Goal: Transaction & Acquisition: Book appointment/travel/reservation

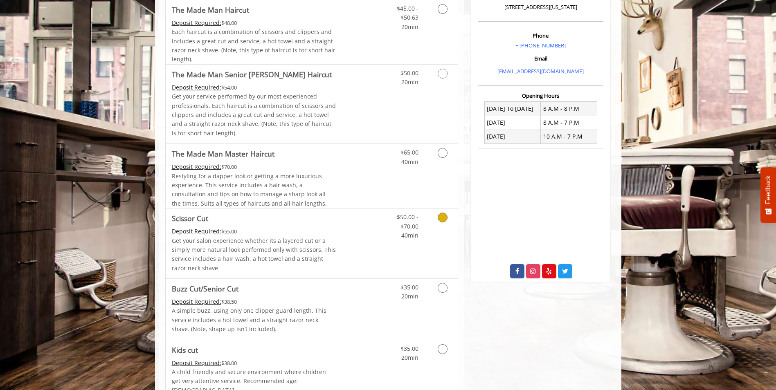
scroll to position [286, 0]
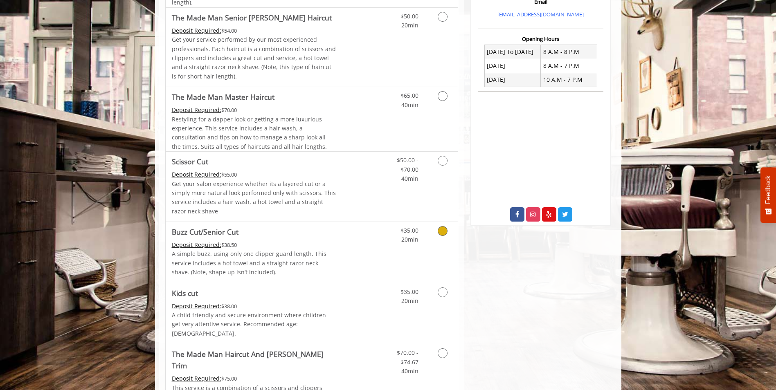
click at [444, 233] on icon "Grooming services" at bounding box center [443, 231] width 10 height 10
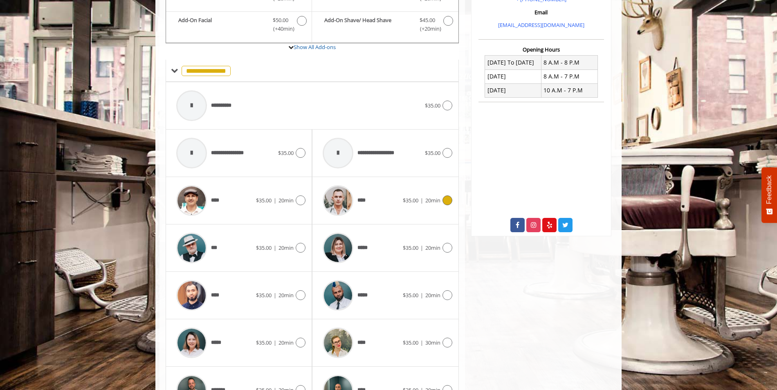
scroll to position [325, 0]
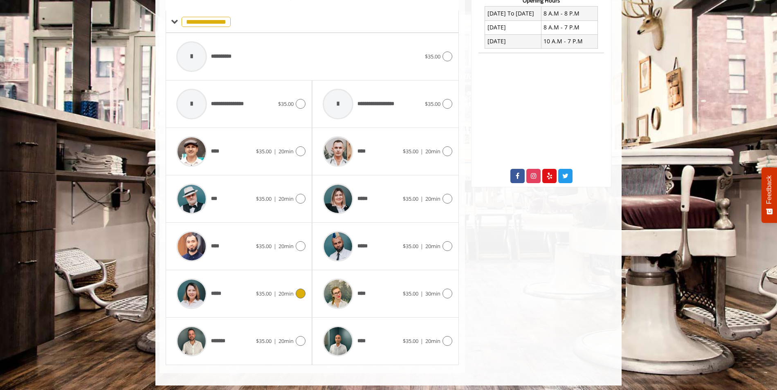
click at [229, 298] on div "*****" at bounding box center [214, 294] width 84 height 39
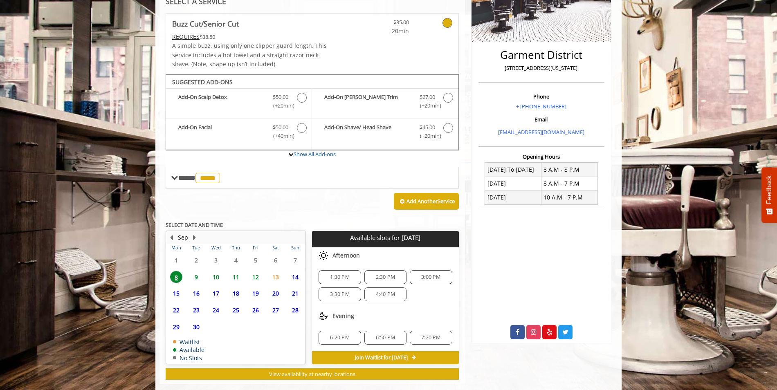
scroll to position [183, 0]
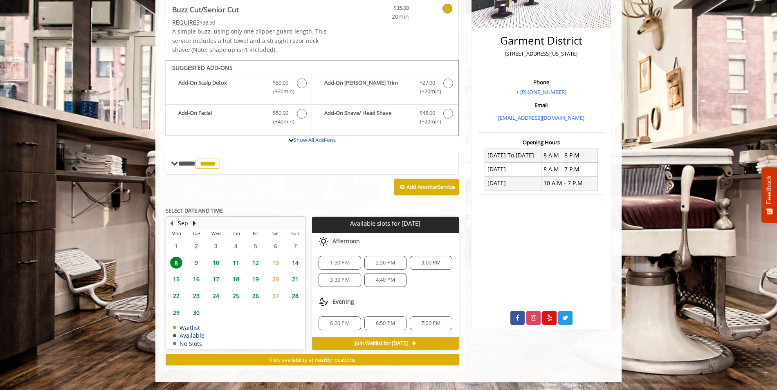
click at [378, 282] on span "4:40 PM" at bounding box center [385, 280] width 19 height 7
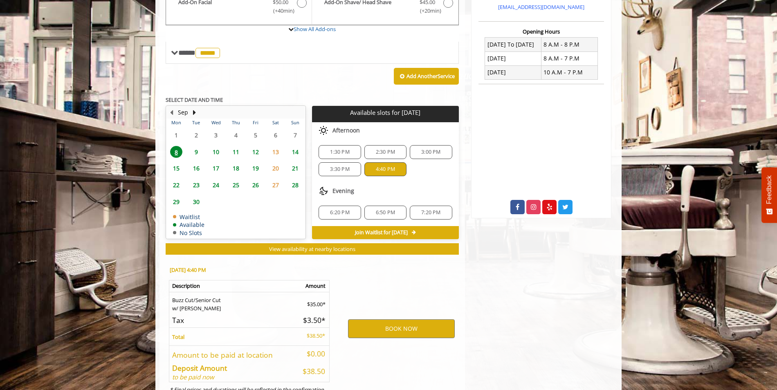
scroll to position [331, 0]
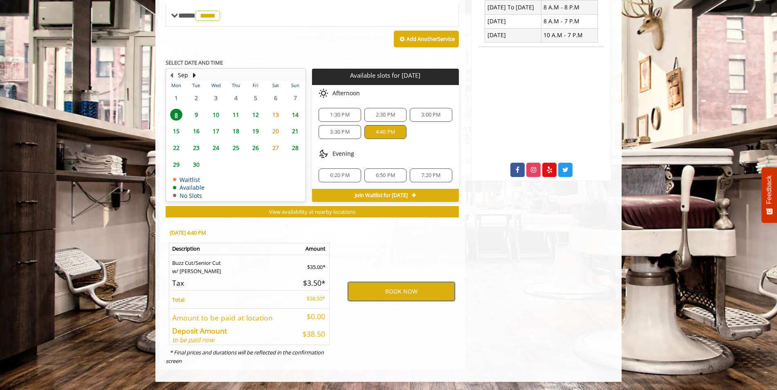
click at [381, 293] on button "BOOK NOW" at bounding box center [401, 291] width 107 height 19
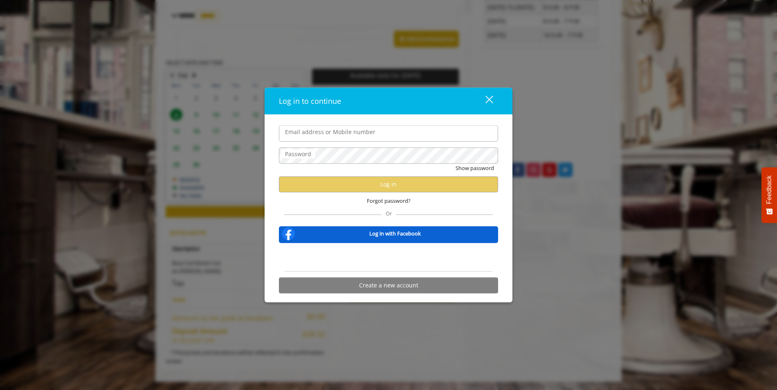
click at [359, 138] on input "Email address or Mobile number" at bounding box center [388, 134] width 219 height 16
type input "**********"
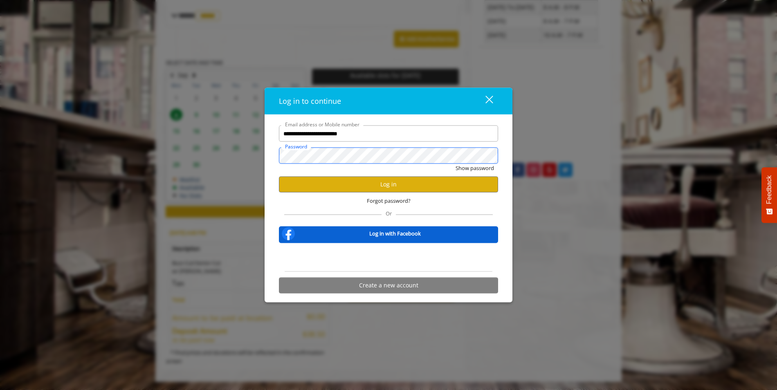
click at [456, 164] on button "Show password" at bounding box center [475, 168] width 38 height 9
click at [338, 185] on button "Log in" at bounding box center [388, 184] width 219 height 16
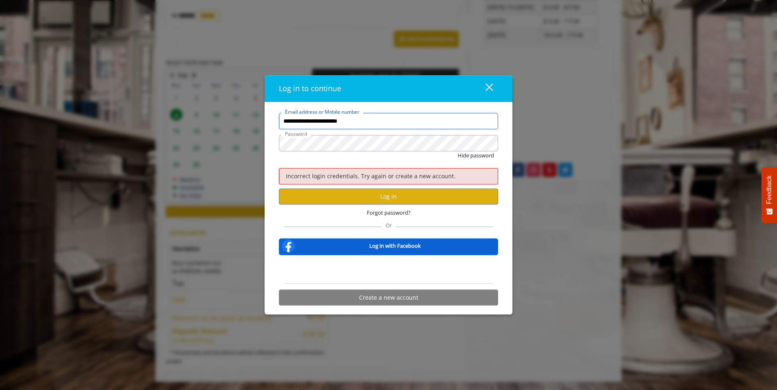
drag, startPoint x: 375, startPoint y: 122, endPoint x: 77, endPoint y: 81, distance: 301.0
click at [77, 81] on div "**********" at bounding box center [388, 195] width 777 height 390
click at [362, 198] on button "Log in" at bounding box center [388, 197] width 219 height 16
type input "**********"
click at [332, 190] on button "Log in" at bounding box center [388, 197] width 219 height 16
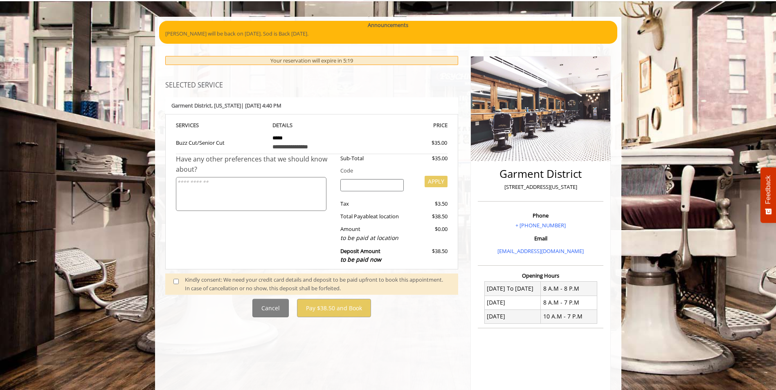
scroll to position [82, 0]
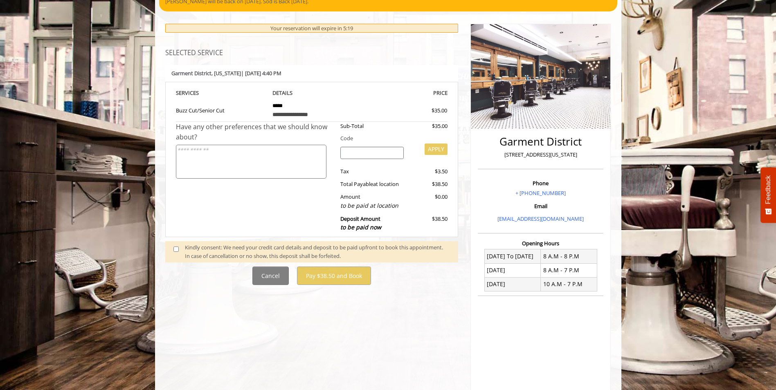
click at [180, 247] on span at bounding box center [179, 251] width 24 height 17
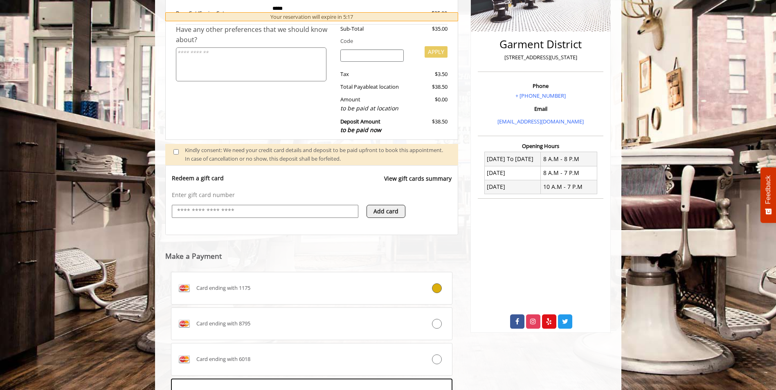
scroll to position [302, 0]
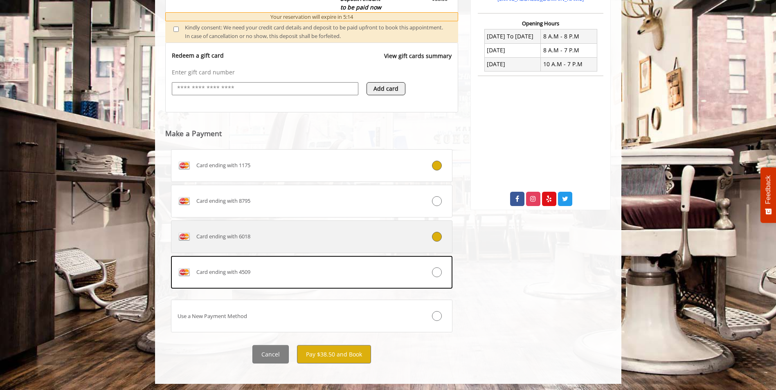
click at [376, 243] on div "Card ending with 6018" at bounding box center [288, 236] width 234 height 13
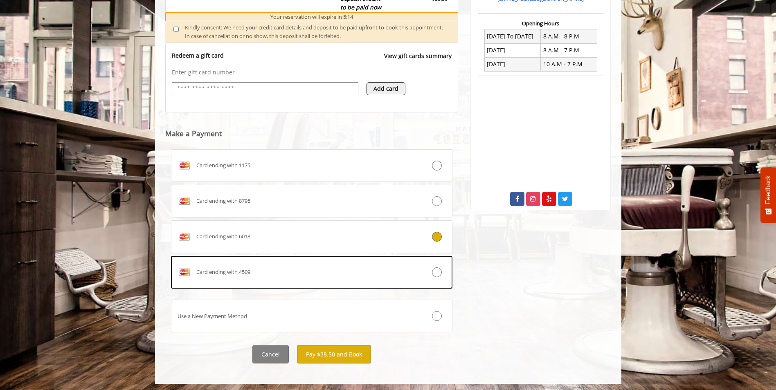
scroll to position [304, 0]
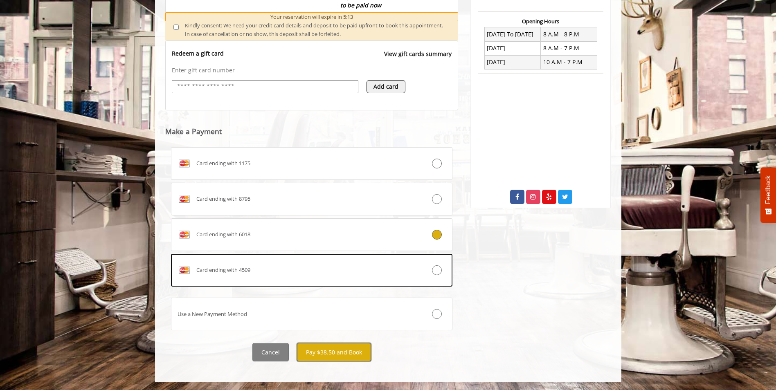
click at [350, 349] on button "Pay $38.50 and Book" at bounding box center [334, 352] width 74 height 18
